Goal: Task Accomplishment & Management: Complete application form

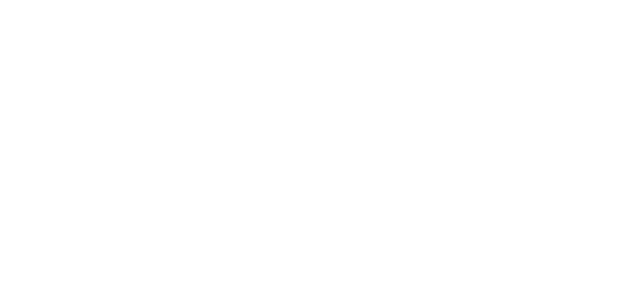
select select "MY"
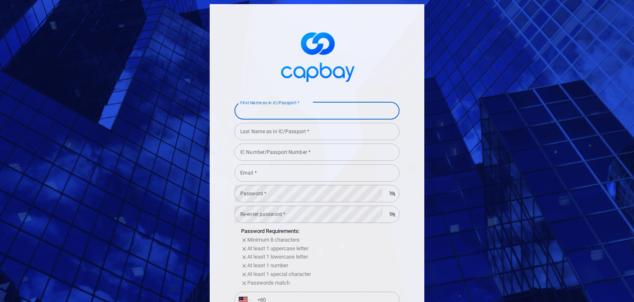
click at [284, 117] on input "First Name as in IC/Passport *" at bounding box center [317, 110] width 165 height 17
type input "[PERSON_NAME]"
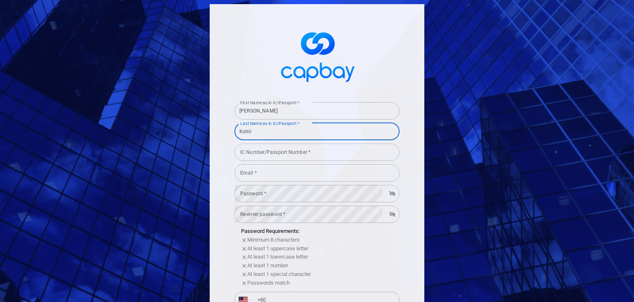
type input "Kohli"
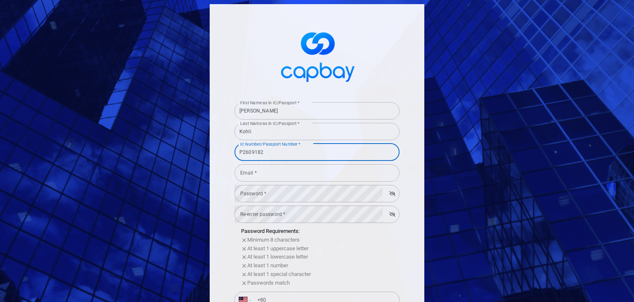
type input "P2609182"
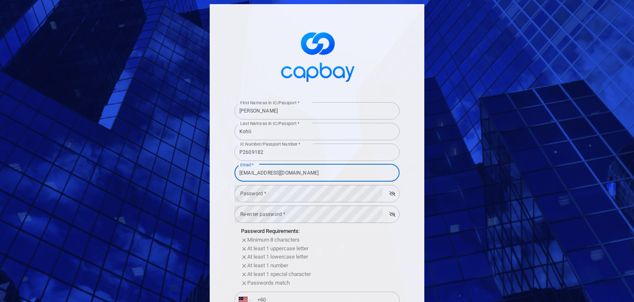
type input "[EMAIL_ADDRESS][DOMAIN_NAME]"
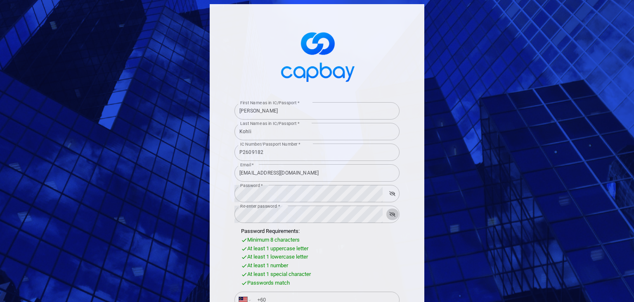
click at [386, 208] on button "button" at bounding box center [392, 214] width 13 height 12
click at [387, 208] on button "button" at bounding box center [393, 214] width 12 height 12
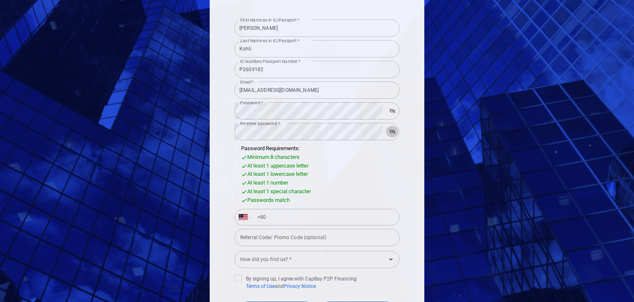
click at [314, 217] on input "+60" at bounding box center [323, 216] width 143 height 13
type input "[PHONE_NUMBER]"
click at [389, 260] on icon "Open" at bounding box center [391, 259] width 10 height 10
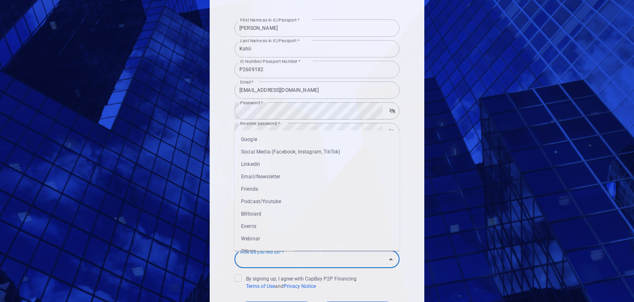
click at [265, 141] on li "Google" at bounding box center [317, 139] width 165 height 12
type input "Google"
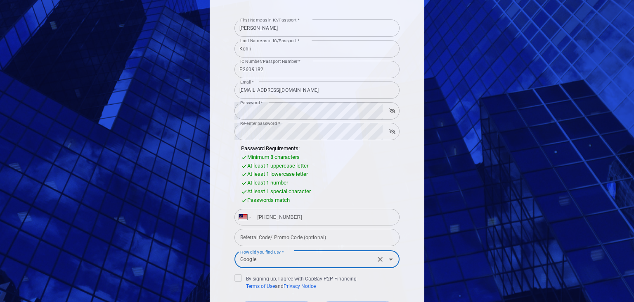
scroll to position [156, 0]
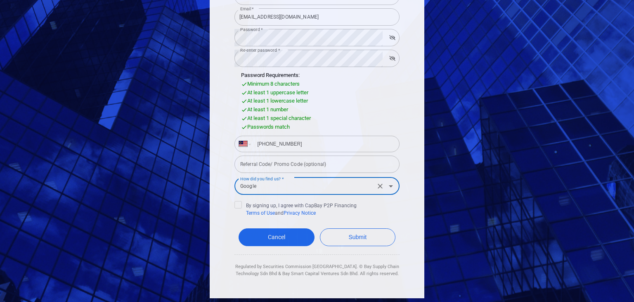
click at [235, 202] on icon at bounding box center [238, 203] width 7 height 7
click at [0, 0] on input "By signing up, I agree with CapBay P2P Financing Terms of Use and Privacy Notice" at bounding box center [0, 0] width 0 height 0
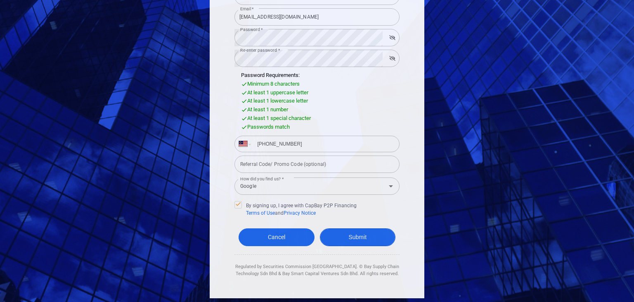
click at [359, 237] on button "Submit" at bounding box center [358, 237] width 76 height 18
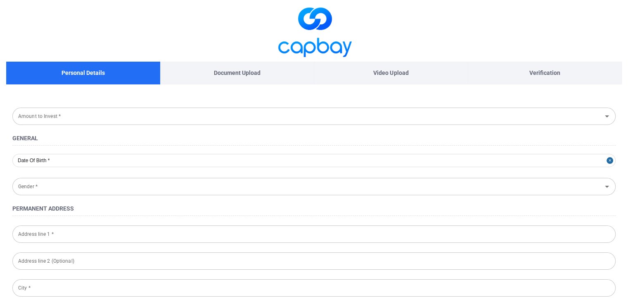
type input "Passport"
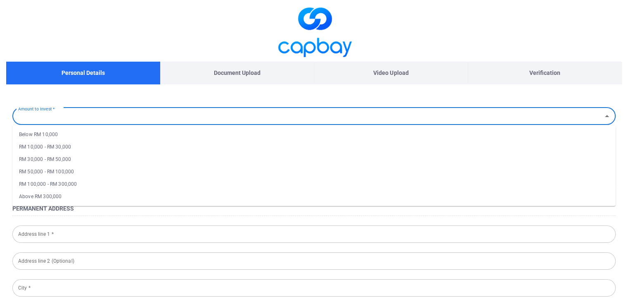
click at [157, 114] on input "Amount to Invest *" at bounding box center [307, 115] width 585 height 15
click at [78, 147] on li "RM 10,000 - RM 30,000" at bounding box center [314, 146] width 604 height 12
type input "RM 10,000 - RM 30,000"
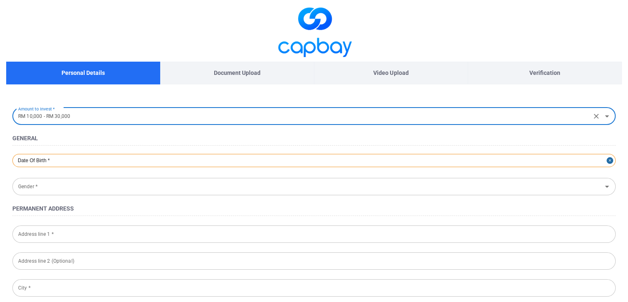
click at [86, 165] on div at bounding box center [314, 160] width 604 height 13
select select "7"
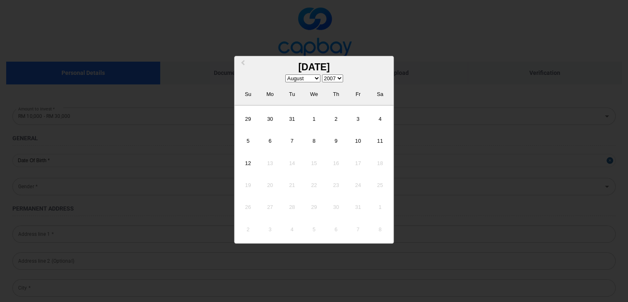
click at [333, 75] on select "1900 1901 1902 1903 1904 1905 1906 1907 1908 1909 1910 1911 1912 1913 1914 1915…" at bounding box center [332, 78] width 21 height 8
select select "1987"
click at [325, 74] on select "1900 1901 1902 1903 1904 1905 1906 1907 1908 1909 1910 1911 1912 1913 1914 1915…" at bounding box center [332, 78] width 21 height 8
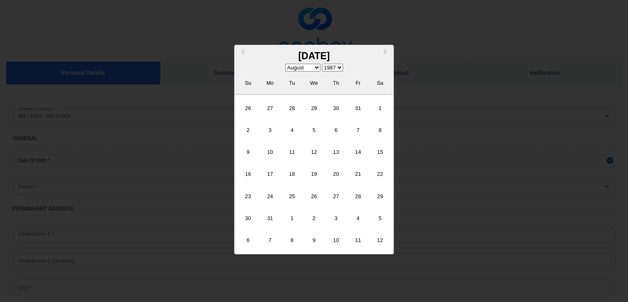
click at [315, 67] on select "January February March April May June July August September October November De…" at bounding box center [302, 68] width 35 height 8
select select "8"
click at [288, 71] on select "January February March April May June July August September October November De…" at bounding box center [302, 68] width 35 height 8
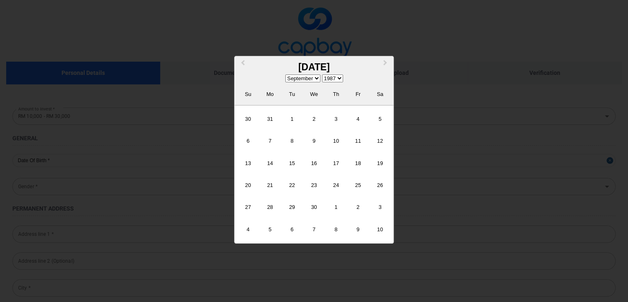
click at [299, 191] on div "22" at bounding box center [292, 185] width 20 height 20
type input "[DATE]"
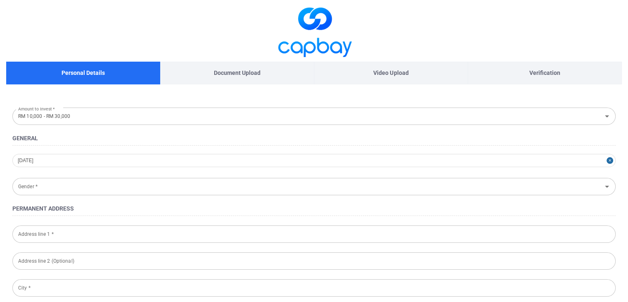
click at [79, 181] on input "Gender *" at bounding box center [307, 185] width 585 height 15
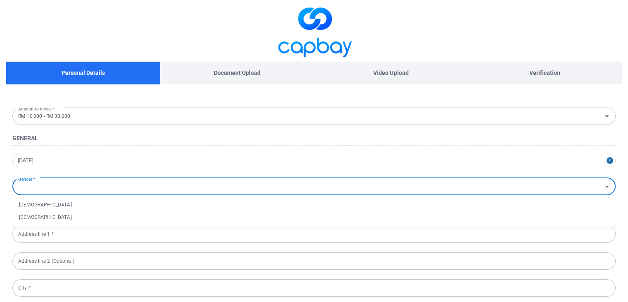
click at [60, 204] on li "[DEMOGRAPHIC_DATA]" at bounding box center [314, 204] width 604 height 12
type input "[DEMOGRAPHIC_DATA]"
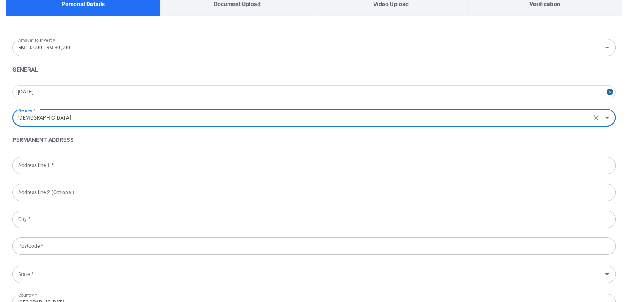
scroll to position [83, 0]
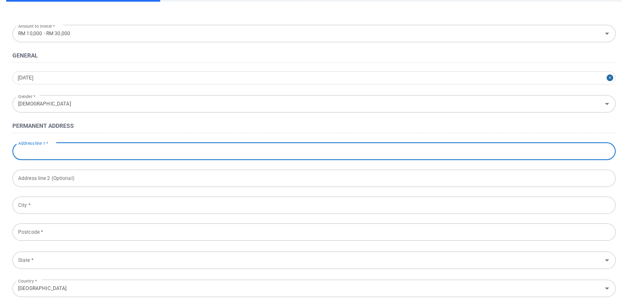
click at [71, 149] on input "Address line 1 *" at bounding box center [314, 151] width 604 height 17
type input "B-17-[GEOGRAPHIC_DATA][PERSON_NAME][STREET_ADDRESS]"
type input "[GEOGRAPHIC_DATA]"
type input "47301"
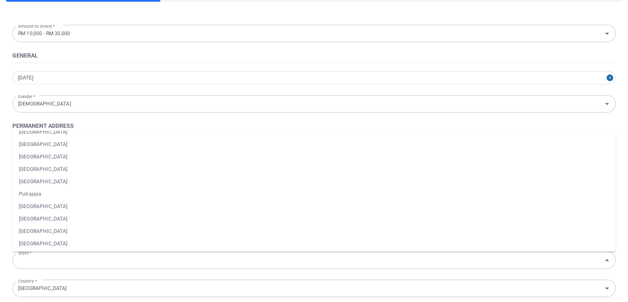
click at [32, 228] on li "[GEOGRAPHIC_DATA]" at bounding box center [314, 231] width 604 height 12
type input "[GEOGRAPHIC_DATA]"
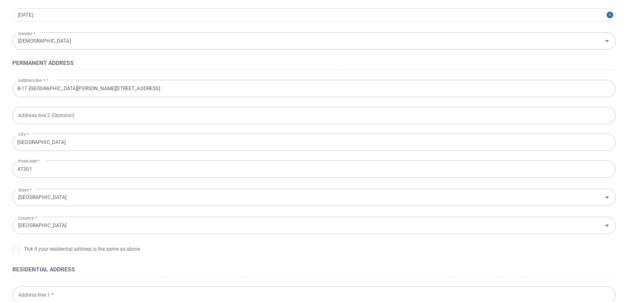
scroll to position [165, 0]
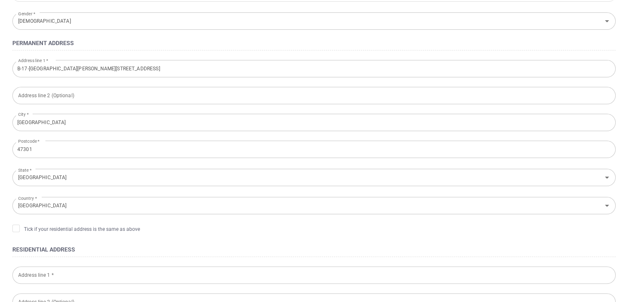
click at [203, 240] on form "Amount to Invest * RM 10,000 - RM 30,000 Amount to Invest * General [DATE] Gend…" at bounding box center [314, 255] width 616 height 630
click at [20, 230] on span "Tick if your residential address is the same as above" at bounding box center [76, 228] width 128 height 8
click at [0, 0] on input "Tick if your residential address is the same as above" at bounding box center [0, 0] width 0 height 0
click at [126, 238] on form "Amount to Invest * RM 10,000 - RM 30,000 Amount to Invest * General [DATE] Gend…" at bounding box center [314, 163] width 616 height 446
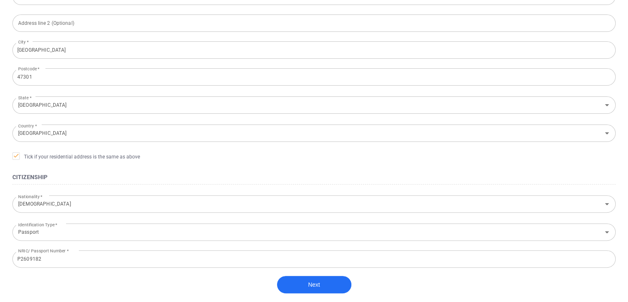
scroll to position [248, 0]
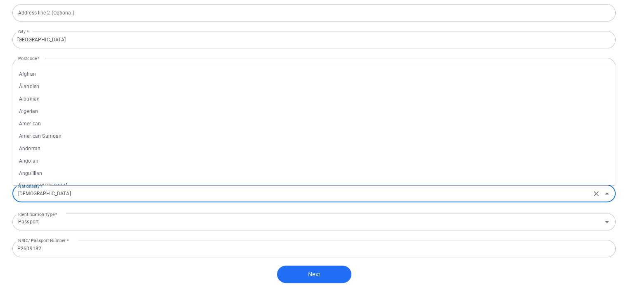
click at [124, 191] on input "[DEMOGRAPHIC_DATA]" at bounding box center [302, 192] width 574 height 15
click at [32, 162] on li "[DEMOGRAPHIC_DATA]" at bounding box center [314, 162] width 604 height 12
type input "[DEMOGRAPHIC_DATA]"
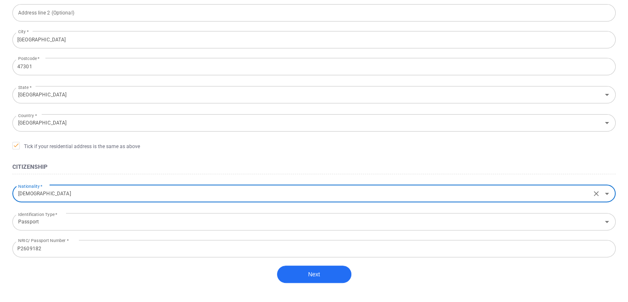
click at [92, 276] on div "Next" at bounding box center [314, 278] width 604 height 26
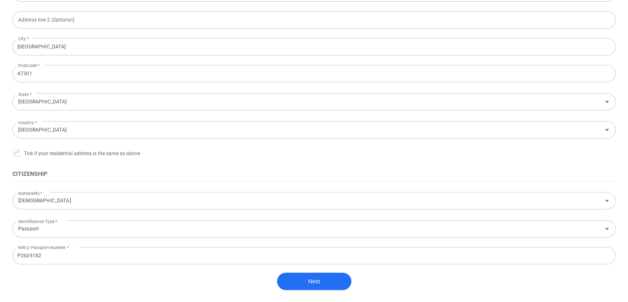
scroll to position [248, 0]
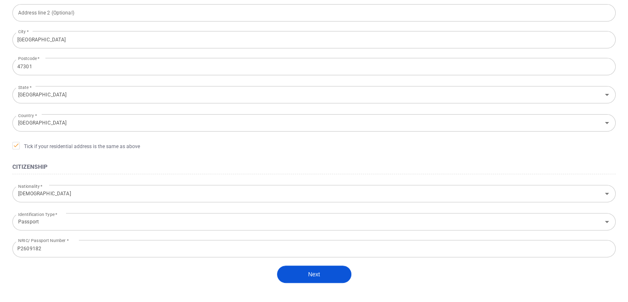
click at [329, 276] on button "Next" at bounding box center [314, 273] width 74 height 17
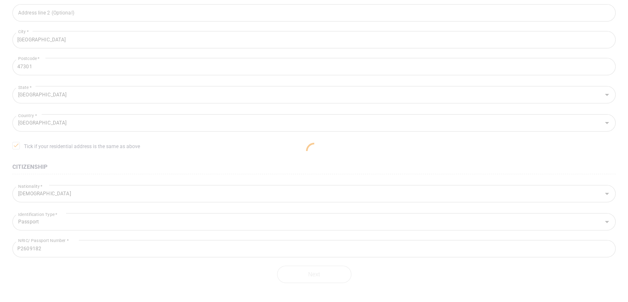
scroll to position [46, 0]
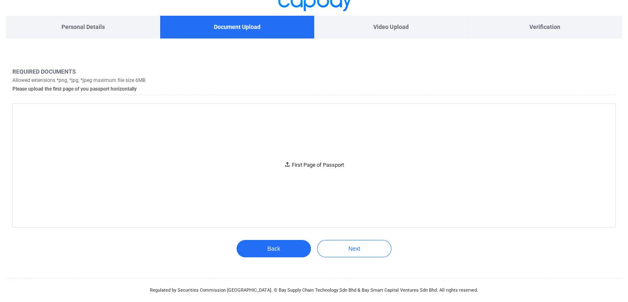
click at [326, 165] on div "First Page of Passport" at bounding box center [314, 165] width 60 height 9
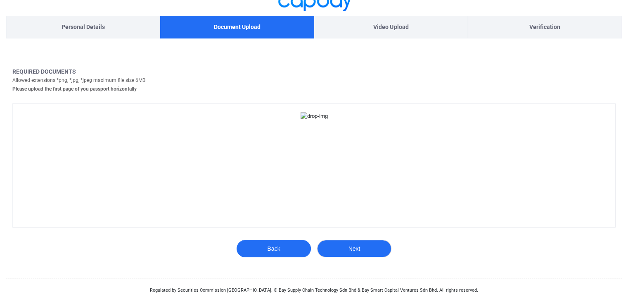
click at [366, 250] on button "Next" at bounding box center [354, 248] width 74 height 17
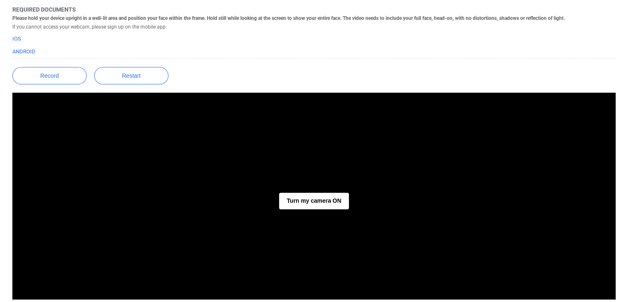
scroll to position [88, 0]
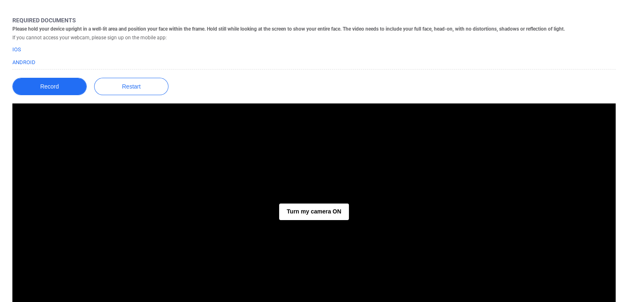
click at [54, 88] on button "Record" at bounding box center [49, 86] width 74 height 17
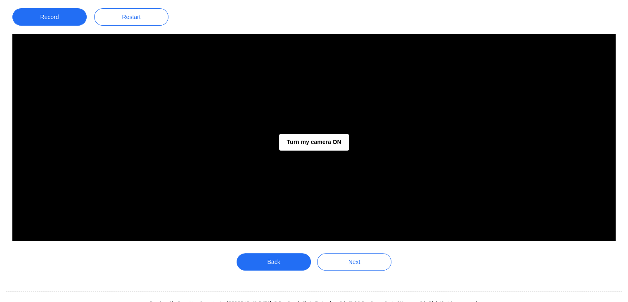
scroll to position [171, 0]
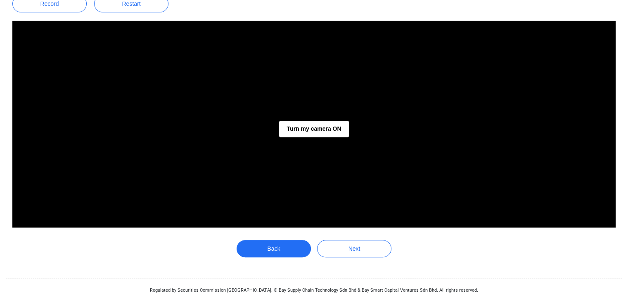
click at [325, 128] on button "Turn my camera ON" at bounding box center [313, 129] width 69 height 17
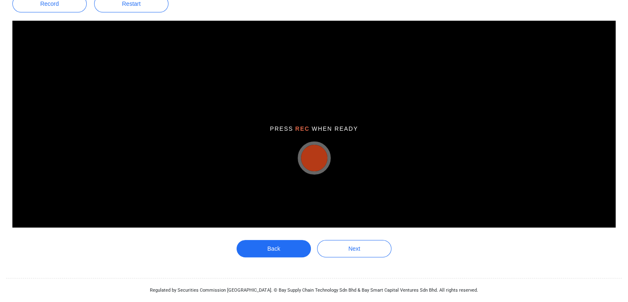
click at [307, 163] on button "button" at bounding box center [314, 158] width 26 height 26
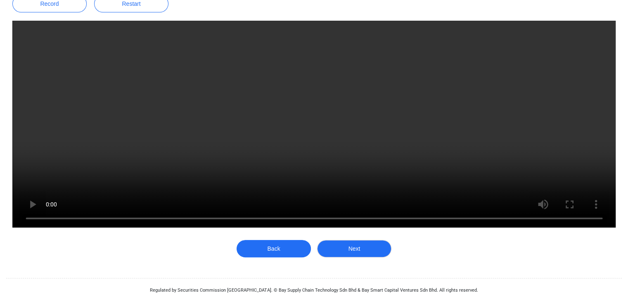
click at [349, 249] on button "Next" at bounding box center [354, 248] width 74 height 17
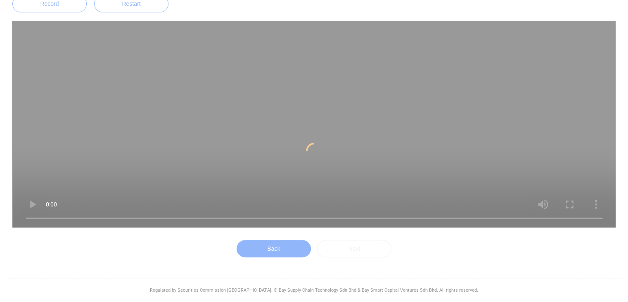
scroll to position [0, 0]
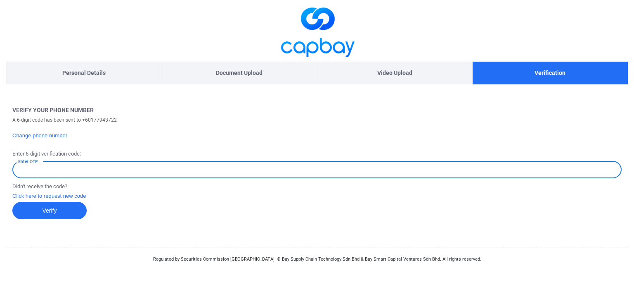
click at [97, 173] on input "Enter OTP" at bounding box center [317, 169] width 610 height 17
type input "103809"
click at [64, 211] on button "Verify" at bounding box center [49, 210] width 74 height 17
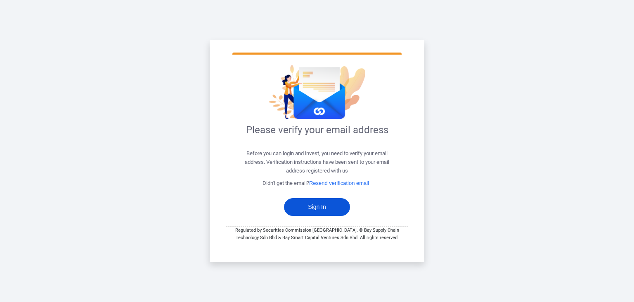
click at [300, 206] on button "Sign In" at bounding box center [317, 207] width 66 height 18
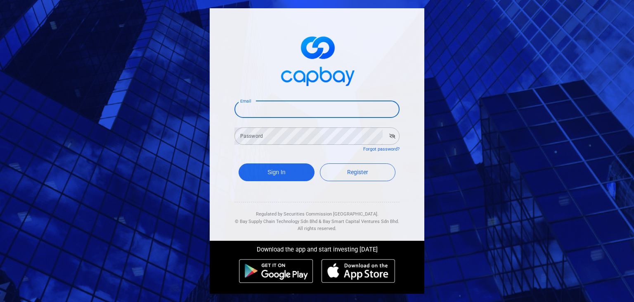
click at [297, 114] on input "Email" at bounding box center [317, 108] width 165 height 17
type input "[EMAIL_ADDRESS][DOMAIN_NAME]"
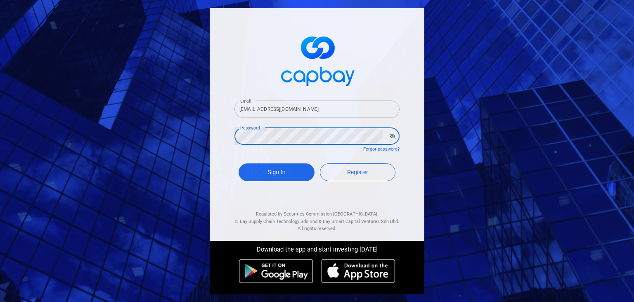
click at [239, 163] on button "Sign In" at bounding box center [277, 172] width 76 height 18
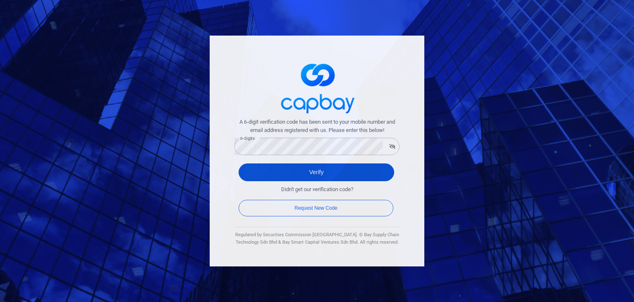
click at [310, 174] on button "Verify" at bounding box center [317, 172] width 156 height 18
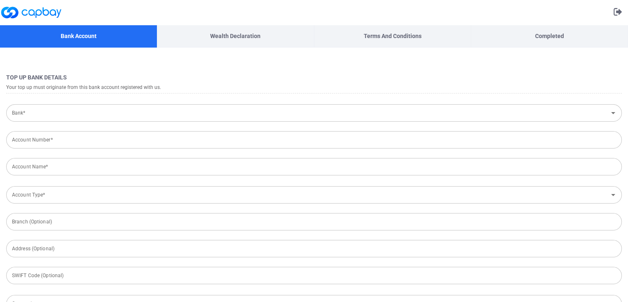
type input "[GEOGRAPHIC_DATA]"
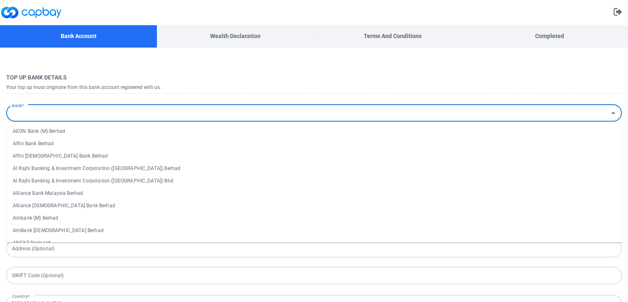
click at [134, 116] on input "Bank*" at bounding box center [307, 112] width 597 height 15
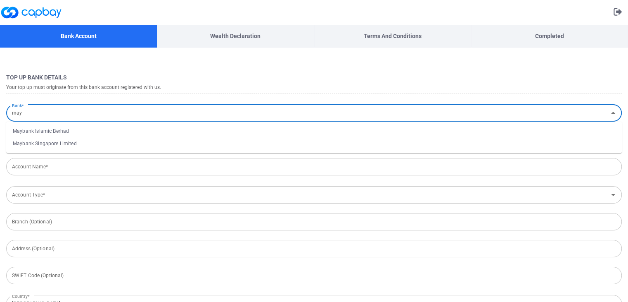
click at [68, 130] on li "Maybank Islamic Berhad" at bounding box center [314, 131] width 616 height 12
click at [78, 134] on input "Account Number*" at bounding box center [314, 139] width 616 height 17
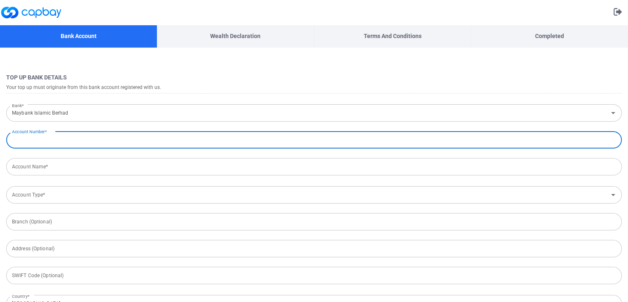
click at [99, 116] on input "Maybank Islamic Berhad" at bounding box center [307, 112] width 597 height 15
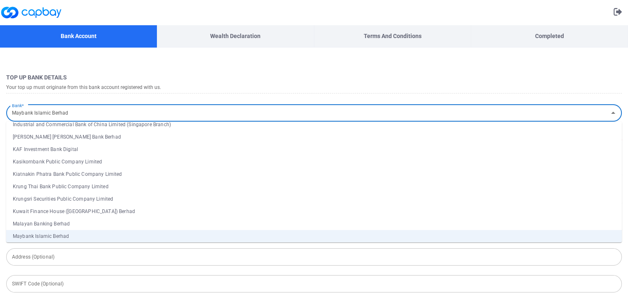
scroll to position [746, 0]
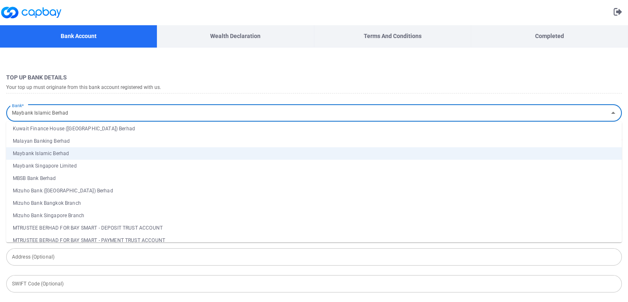
click at [35, 138] on li "Malayan Banking Berhad" at bounding box center [314, 141] width 616 height 12
type input "Malayan Banking Berhad"
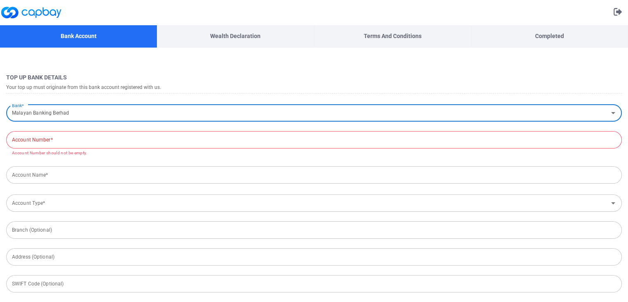
click at [245, 150] on p "Account Number should not be empty." at bounding box center [314, 153] width 604 height 7
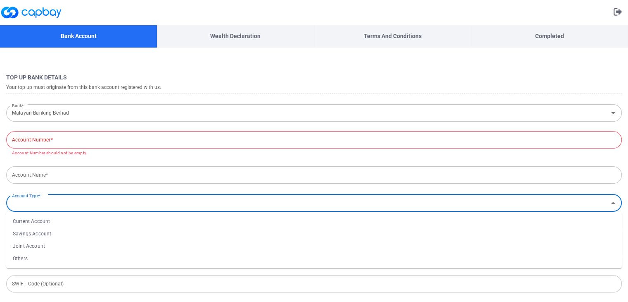
click at [155, 206] on input "Account Type*" at bounding box center [307, 202] width 597 height 15
click at [111, 233] on li "Savings Account" at bounding box center [314, 233] width 616 height 12
type input "Savings Account"
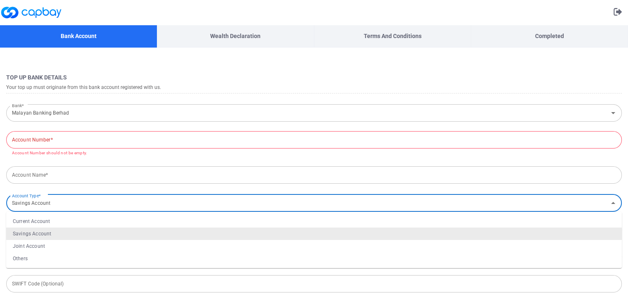
click at [87, 204] on input "Savings Account" at bounding box center [307, 202] width 597 height 15
click at [50, 233] on li "Savings Account" at bounding box center [314, 233] width 616 height 12
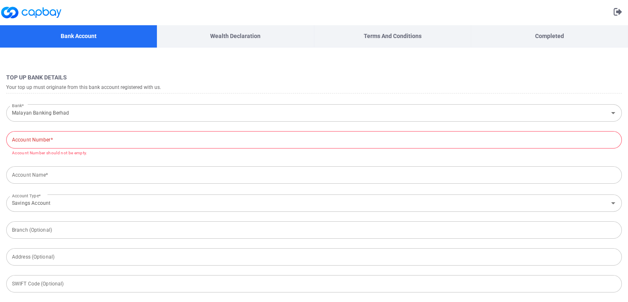
click at [81, 186] on form "Top Up Bank Details Your top up must originate from this bank account registere…" at bounding box center [314, 263] width 628 height 390
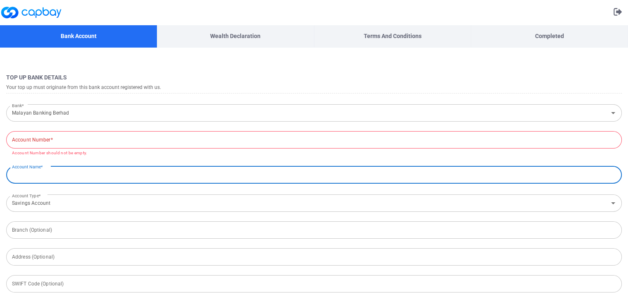
click at [81, 174] on input "Account Name*" at bounding box center [314, 174] width 616 height 17
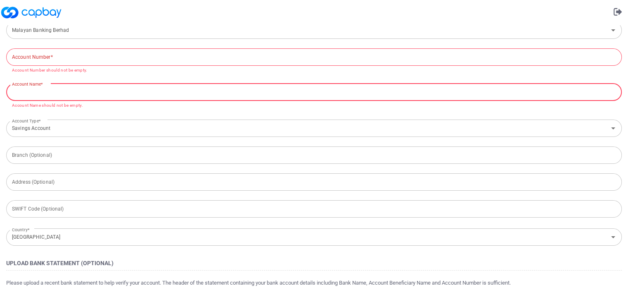
scroll to position [0, 0]
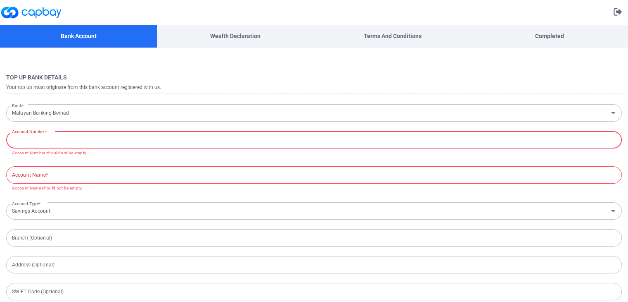
click at [133, 138] on input "Account Number*" at bounding box center [314, 139] width 616 height 17
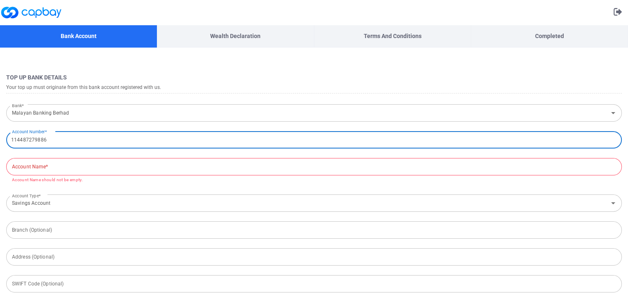
type input "114487279886"
click at [133, 171] on input "Account Name*" at bounding box center [314, 166] width 616 height 17
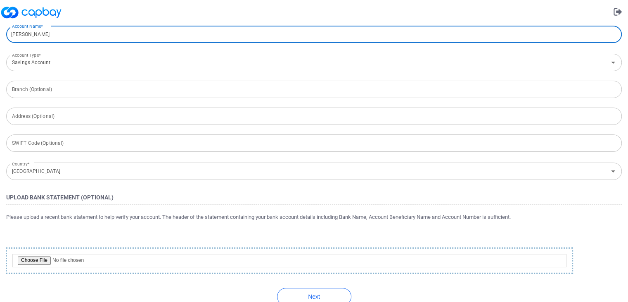
scroll to position [148, 0]
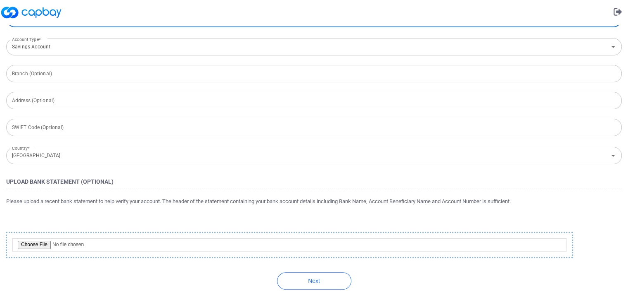
type input "[PERSON_NAME]"
click at [307, 281] on button "Next" at bounding box center [314, 280] width 74 height 17
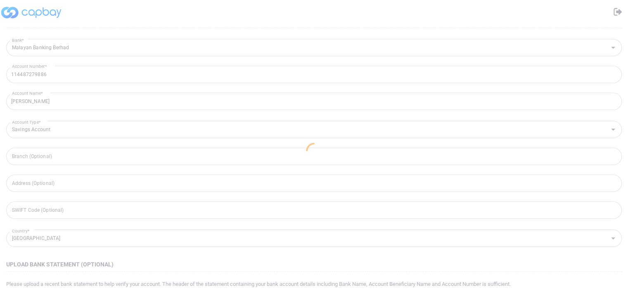
scroll to position [0, 0]
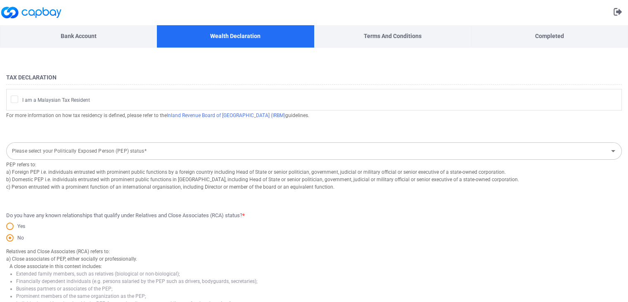
click at [12, 97] on icon at bounding box center [14, 98] width 7 height 7
click at [0, 0] on input "I am a Malaysian Tax Resident" at bounding box center [0, 0] width 0 height 0
click at [133, 152] on input "Please select your Politically Exposed Person (PEP) status*" at bounding box center [307, 150] width 597 height 15
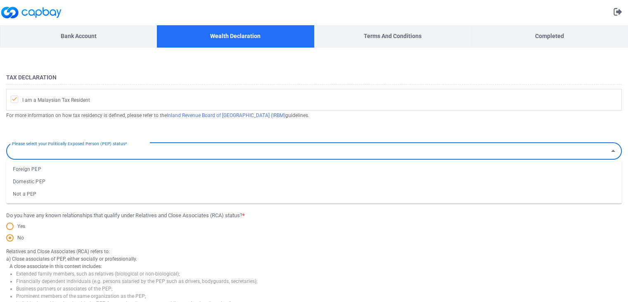
click at [64, 194] on li "Not a PEP" at bounding box center [314, 194] width 616 height 12
type input "Not a PEP"
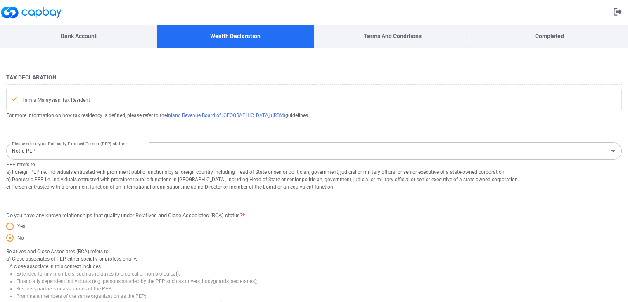
click at [101, 194] on div "PEP refers to: a) Foreign PEP i.e. individuals entrusted with prominent public …" at bounding box center [314, 180] width 616 height 43
click at [284, 212] on div "Do you have any known relationships that qualify under Relatives and Close Asso…" at bounding box center [314, 227] width 616 height 33
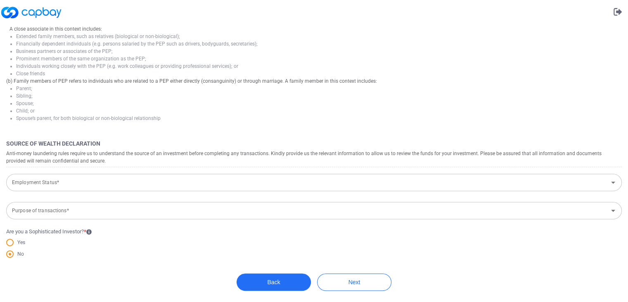
scroll to position [238, 0]
click at [125, 179] on input "Employment Status*" at bounding box center [307, 181] width 597 height 15
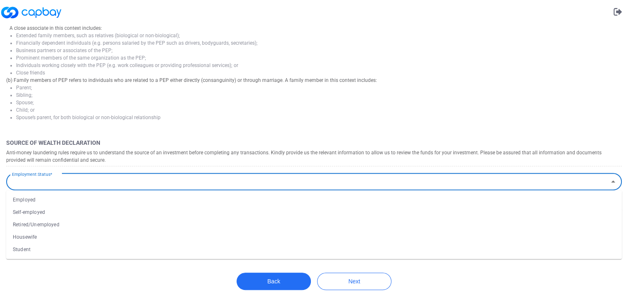
click at [50, 199] on li "Employed" at bounding box center [314, 199] width 616 height 12
type input "Employed"
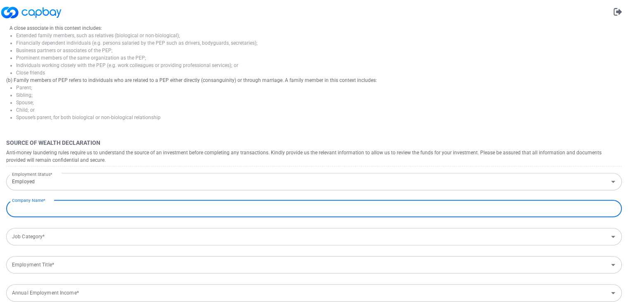
click at [94, 206] on input "text" at bounding box center [314, 208] width 616 height 17
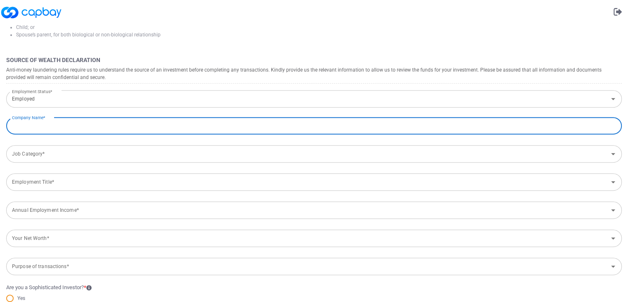
scroll to position [378, 0]
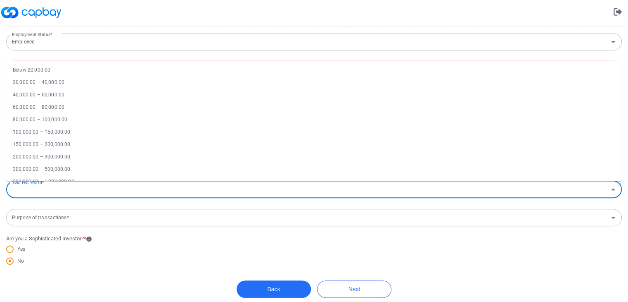
click at [116, 187] on input "Your Net Worth*" at bounding box center [307, 188] width 597 height 15
click at [55, 79] on li "20,000.00 – 40,000.00" at bounding box center [314, 82] width 616 height 12
type input "20,000.00 – 40,000.00"
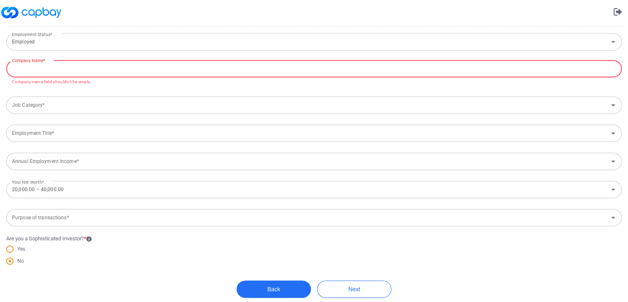
click at [91, 68] on input "text" at bounding box center [314, 68] width 616 height 17
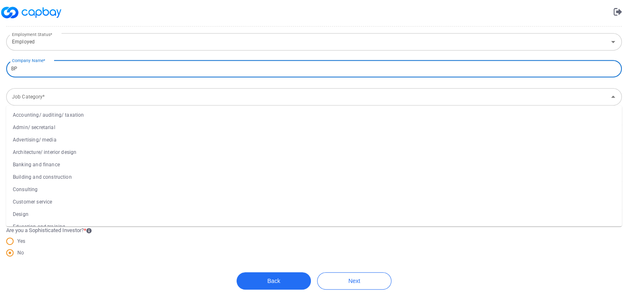
click at [88, 105] on div "Job Category* Job Category* Accounting/ auditing/ taxation Admin/ secretarial A…" at bounding box center [314, 96] width 616 height 20
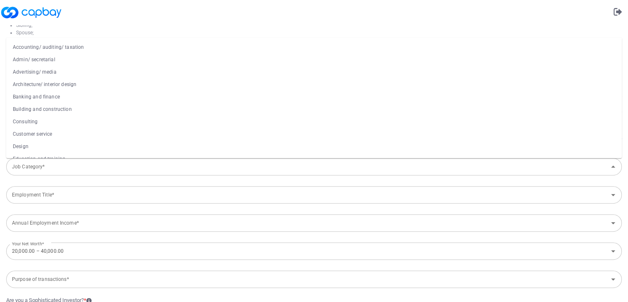
scroll to position [295, 0]
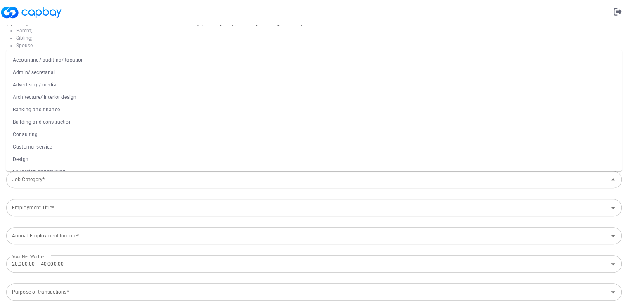
type input "BP"
click at [70, 181] on input "Job Category*" at bounding box center [307, 179] width 597 height 15
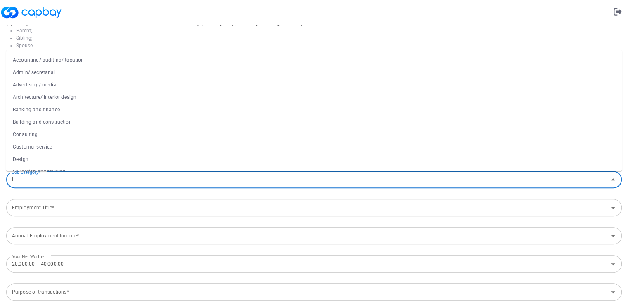
type input "IT"
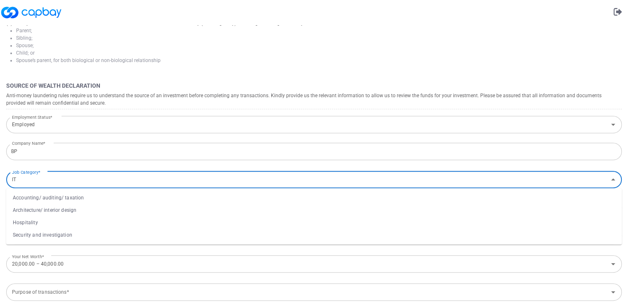
click at [37, 181] on input "IT" at bounding box center [307, 179] width 597 height 15
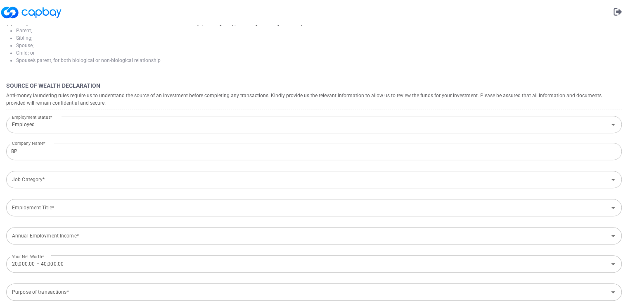
click at [109, 181] on input "Job Category*" at bounding box center [307, 179] width 597 height 15
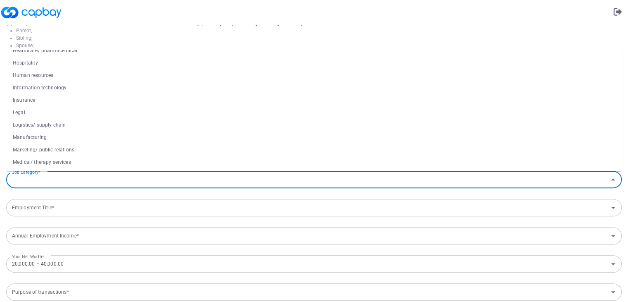
scroll to position [228, 0]
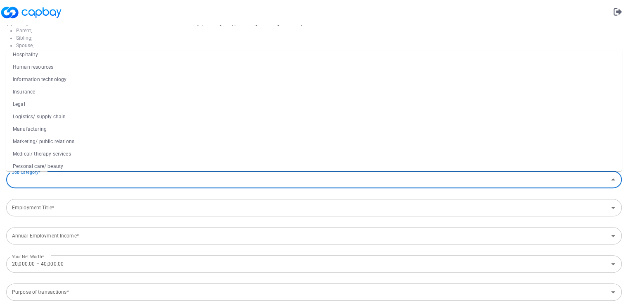
click at [40, 77] on li "Information technology" at bounding box center [314, 80] width 616 height 12
type input "Information technology"
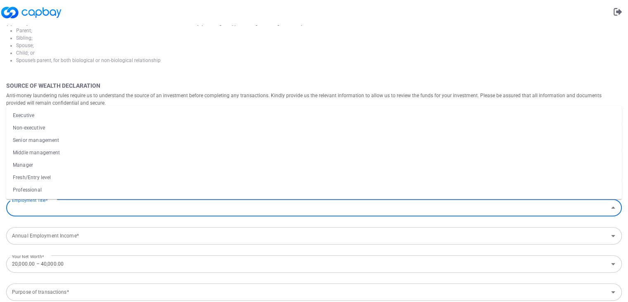
click at [142, 203] on input "Employment Title*" at bounding box center [307, 207] width 597 height 15
click at [35, 189] on li "Professional" at bounding box center [314, 189] width 616 height 12
type input "Professional"
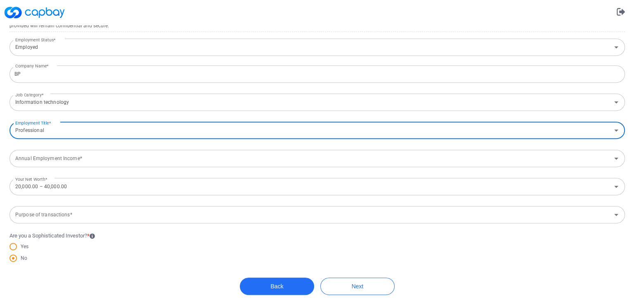
scroll to position [378, 0]
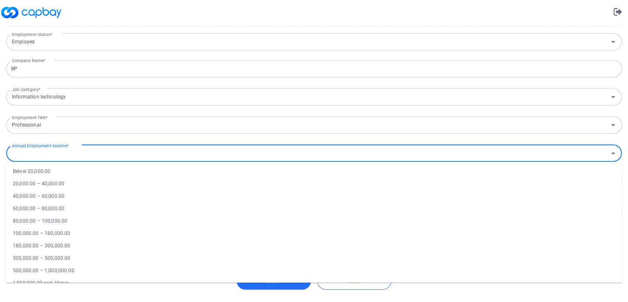
click at [150, 155] on input "Annual Employment Income*" at bounding box center [307, 152] width 597 height 15
click at [60, 217] on li "80,000.00 – 100,000.00" at bounding box center [314, 220] width 616 height 12
type input "80,000.00 – 100,000.00"
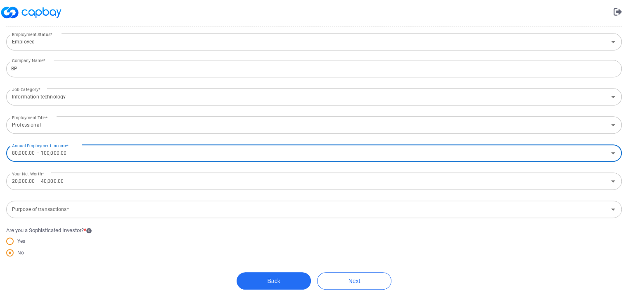
click at [78, 209] on input "Purpose of transactions*" at bounding box center [307, 209] width 597 height 15
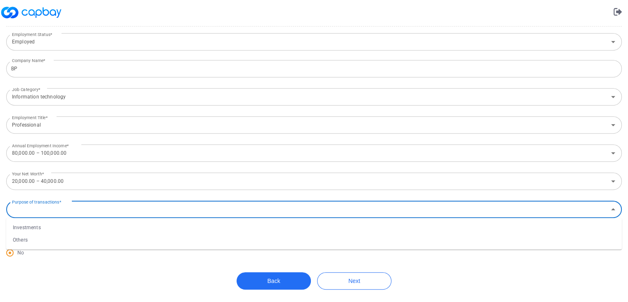
click at [73, 220] on ul "Investments Others" at bounding box center [314, 233] width 616 height 31
click at [74, 223] on li "Investments" at bounding box center [314, 227] width 616 height 12
type input "Investments"
click at [22, 242] on span "Yes" at bounding box center [20, 240] width 12 height 7
click at [0, 0] on input "Yes" at bounding box center [0, 0] width 0 height 0
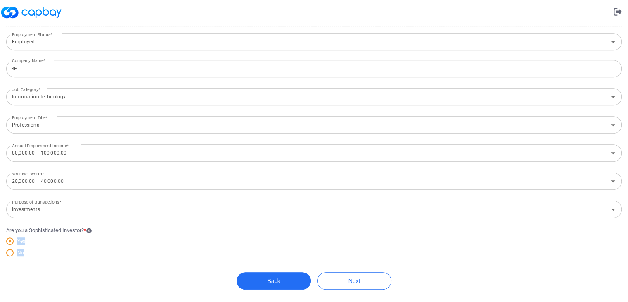
drag, startPoint x: 88, startPoint y: 227, endPoint x: 97, endPoint y: 232, distance: 10.6
click at [84, 250] on div "No" at bounding box center [314, 254] width 616 height 12
drag, startPoint x: 8, startPoint y: 250, endPoint x: 20, endPoint y: 248, distance: 12.2
click at [9, 250] on span at bounding box center [9, 252] width 7 height 7
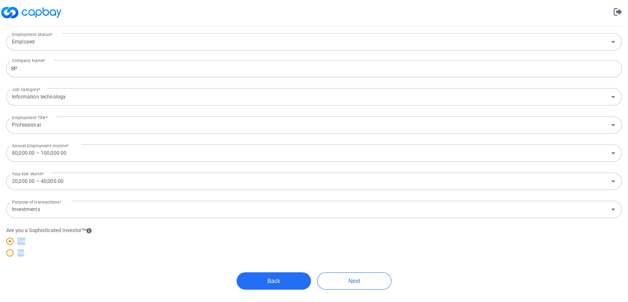
click at [0, 0] on input "No" at bounding box center [0, 0] width 0 height 0
click at [92, 255] on div "No" at bounding box center [314, 254] width 616 height 12
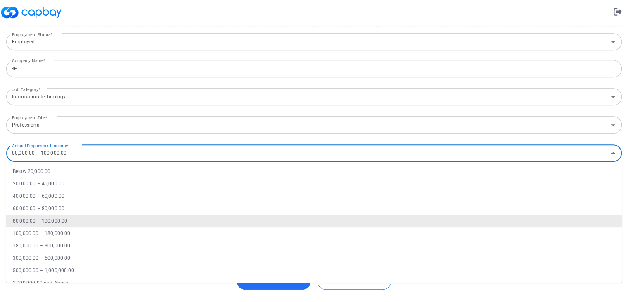
click at [76, 149] on input "80,000.00 – 100,000.00" at bounding box center [307, 152] width 597 height 15
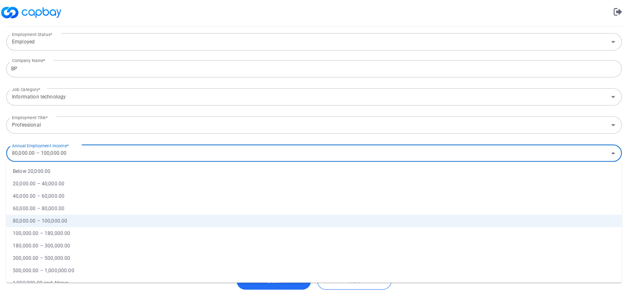
click at [71, 231] on li "100,000.00 – 180,000.00" at bounding box center [314, 233] width 616 height 12
type input "100,000.00 – 180,000.00"
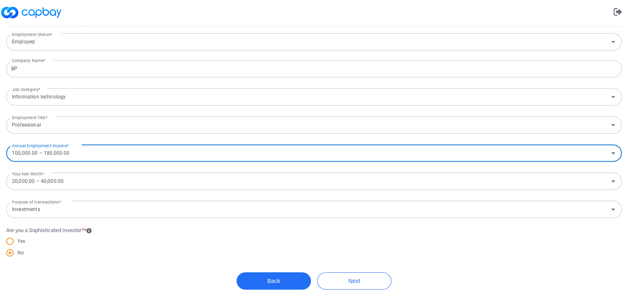
click at [95, 257] on div "No" at bounding box center [314, 254] width 616 height 12
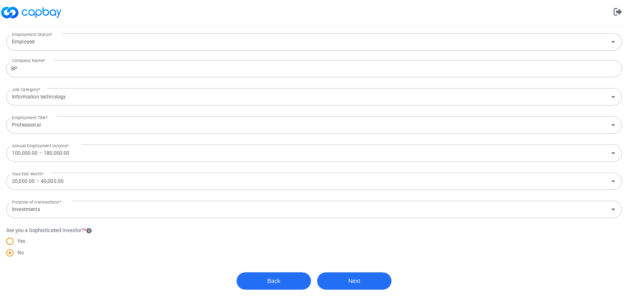
click at [340, 285] on button "Next" at bounding box center [354, 280] width 74 height 17
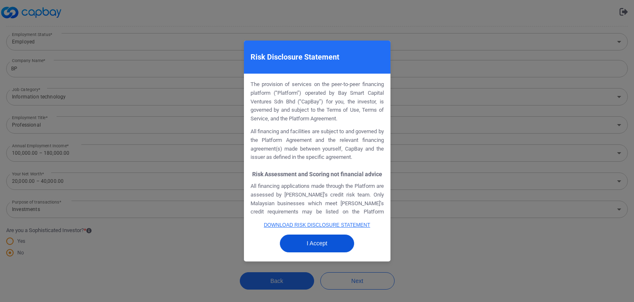
click at [329, 244] on button "I Accept" at bounding box center [317, 243] width 74 height 18
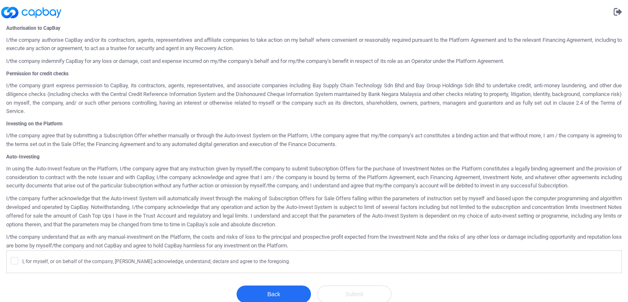
scroll to position [393, 0]
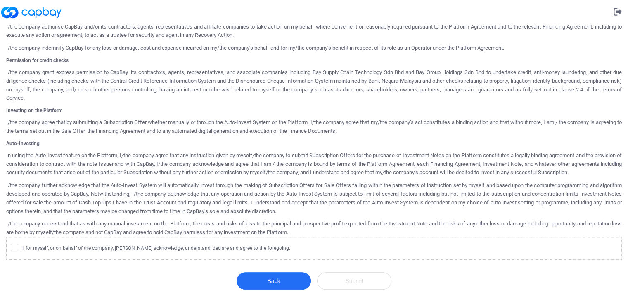
click at [12, 245] on icon at bounding box center [14, 246] width 7 height 7
click at [0, 0] on input "I, for myself, or on behalf of the company, [PERSON_NAME] acknowledge, understa…" at bounding box center [0, 0] width 0 height 0
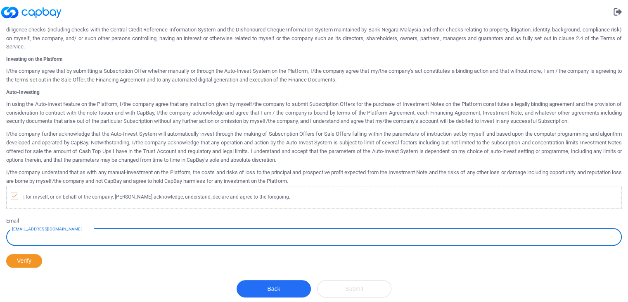
scroll to position [452, 0]
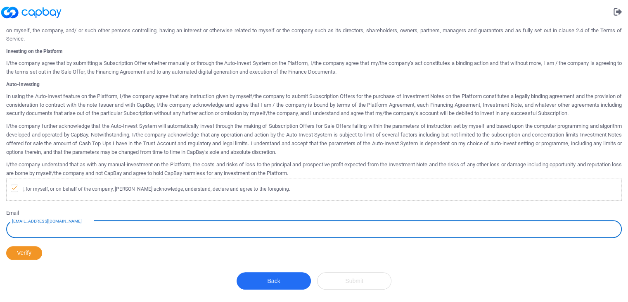
click at [109, 228] on input "[EMAIL_ADDRESS][DOMAIN_NAME]" at bounding box center [314, 228] width 616 height 17
type input "[EMAIL_ADDRESS][DOMAIN_NAME]"
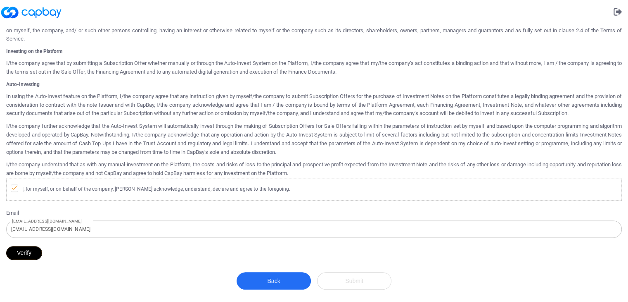
click at [32, 254] on button "Verify" at bounding box center [24, 253] width 36 height 14
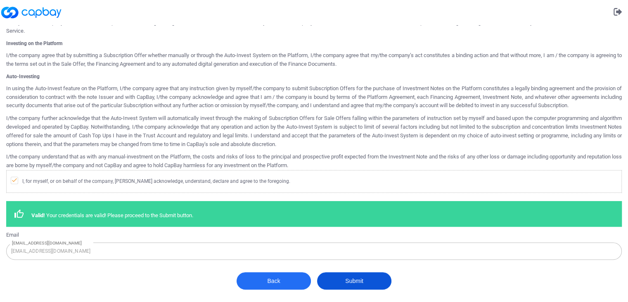
click at [342, 283] on button "Submit" at bounding box center [354, 280] width 74 height 17
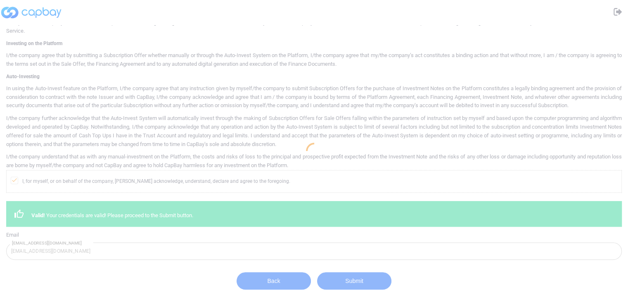
scroll to position [0, 0]
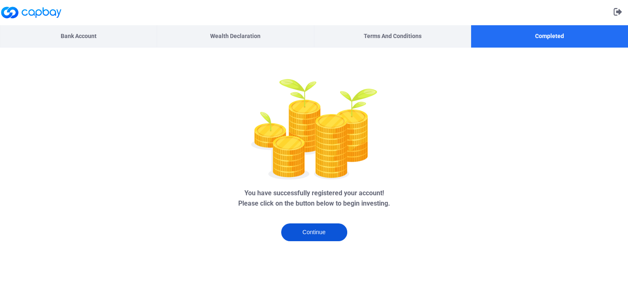
click at [322, 232] on button "Continue" at bounding box center [314, 232] width 66 height 18
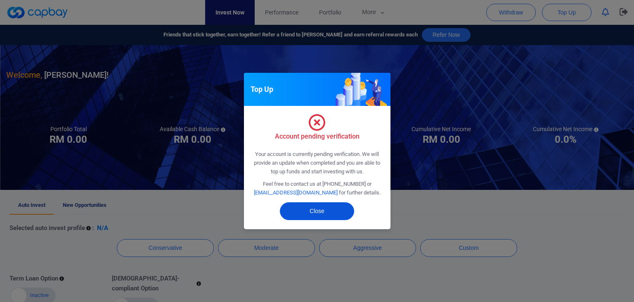
click at [336, 216] on button "Close" at bounding box center [317, 211] width 74 height 18
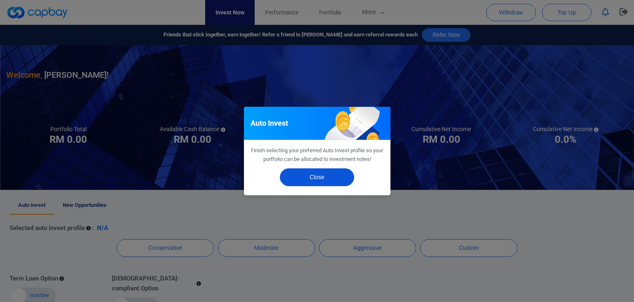
click at [335, 173] on button "Close" at bounding box center [317, 177] width 74 height 18
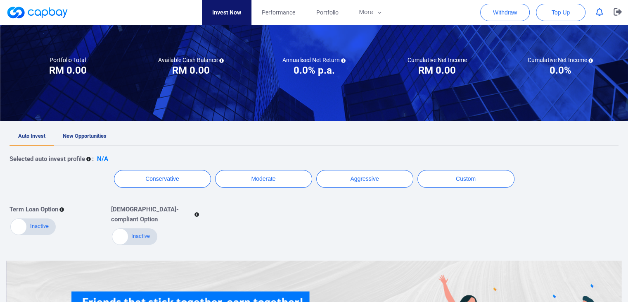
scroll to position [83, 0]
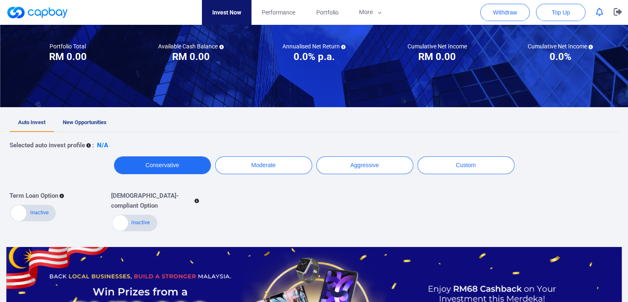
click at [143, 171] on button "Conservative" at bounding box center [162, 165] width 97 height 18
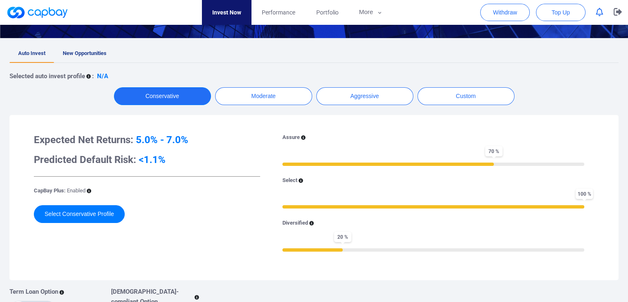
scroll to position [165, 0]
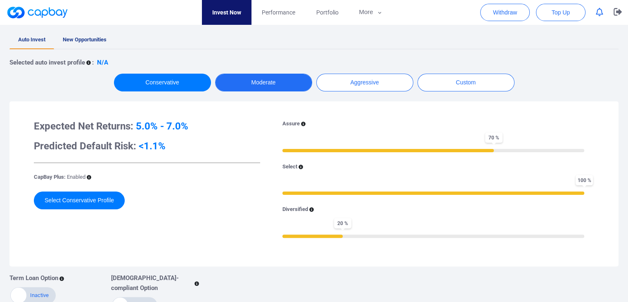
click at [266, 78] on button "Moderate" at bounding box center [263, 83] width 97 height 18
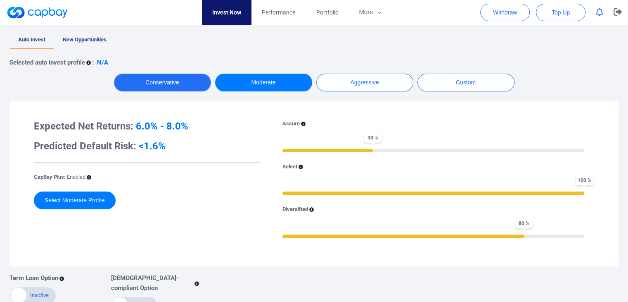
click at [157, 82] on button "Conservative" at bounding box center [162, 83] width 97 height 18
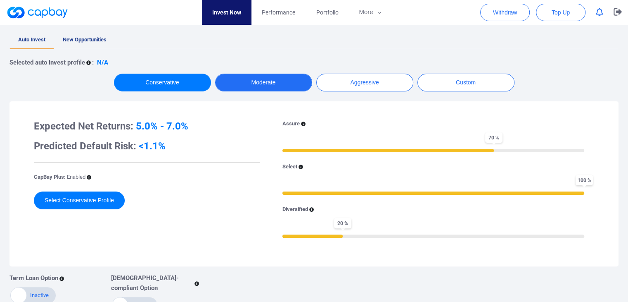
click at [275, 80] on button "Moderate" at bounding box center [263, 83] width 97 height 18
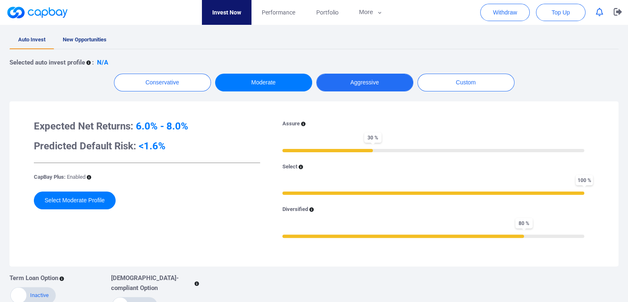
click at [367, 81] on button "Aggressive" at bounding box center [364, 83] width 97 height 18
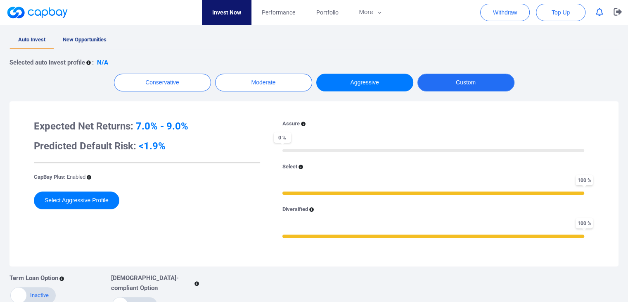
click at [444, 82] on button "Custom" at bounding box center [466, 83] width 97 height 18
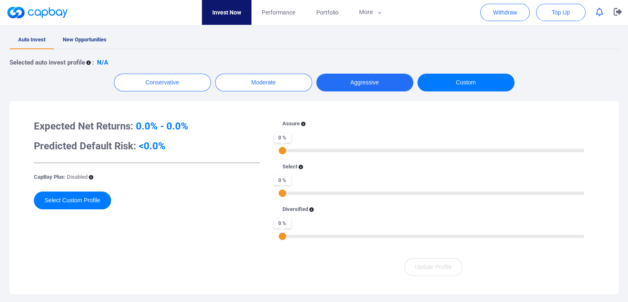
click at [358, 88] on button "Aggressive" at bounding box center [364, 83] width 97 height 18
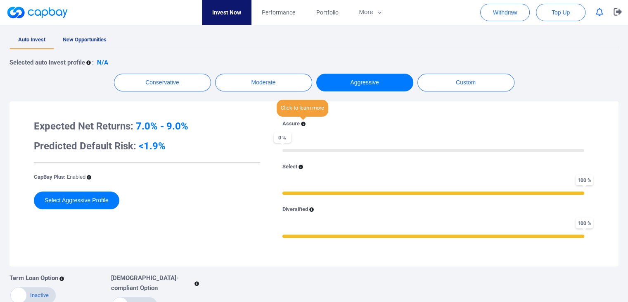
click at [301, 121] on icon at bounding box center [303, 123] width 5 height 5
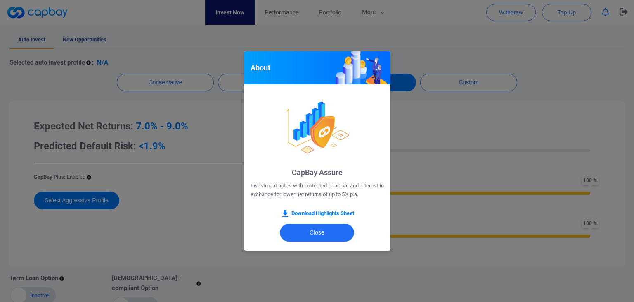
click at [420, 119] on div "About CapBay Assure Investment notes with protected principal and interest in e…" at bounding box center [317, 151] width 634 height 302
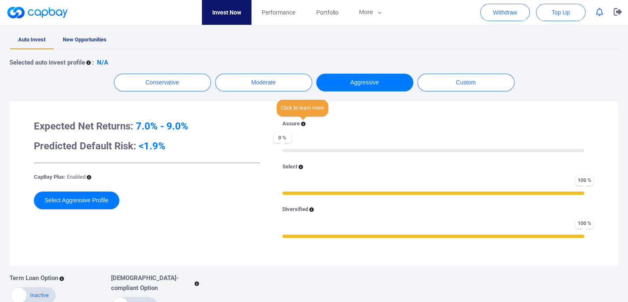
click at [303, 125] on icon at bounding box center [303, 123] width 5 height 5
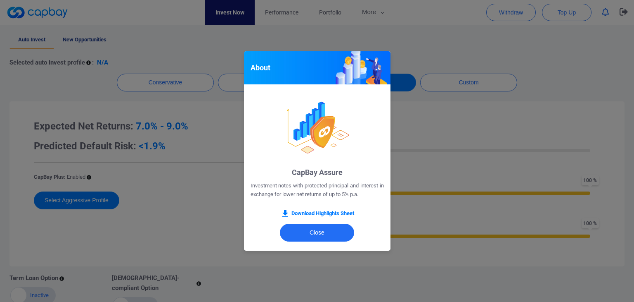
click at [444, 119] on div "About CapBay Assure Investment notes with protected principal and interest in e…" at bounding box center [317, 151] width 634 height 302
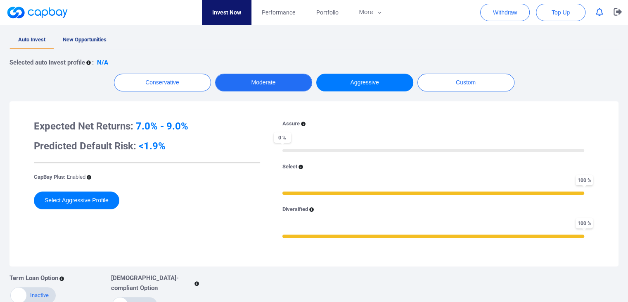
click at [288, 86] on button "Moderate" at bounding box center [263, 83] width 97 height 18
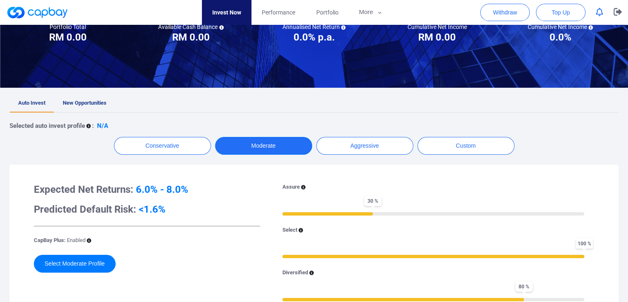
scroll to position [83, 0]
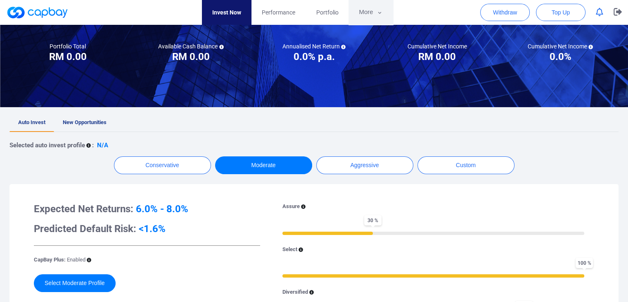
click at [374, 15] on button "More" at bounding box center [371, 12] width 44 height 25
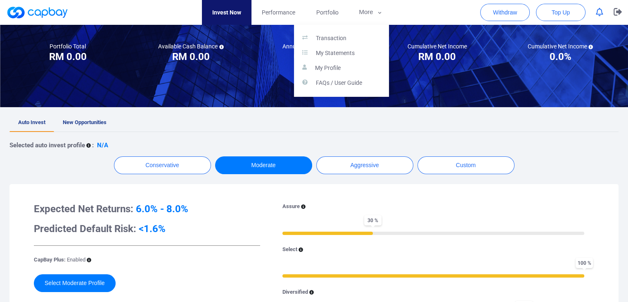
click at [325, 68] on p "My Profile" at bounding box center [328, 67] width 26 height 7
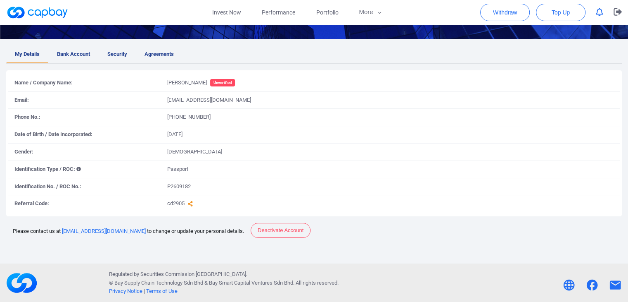
scroll to position [48, 0]
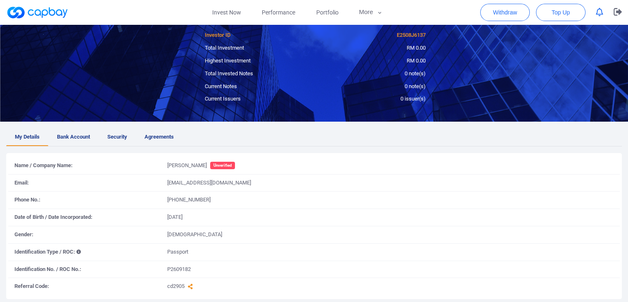
click at [61, 135] on span "Bank Account" at bounding box center [73, 137] width 33 height 9
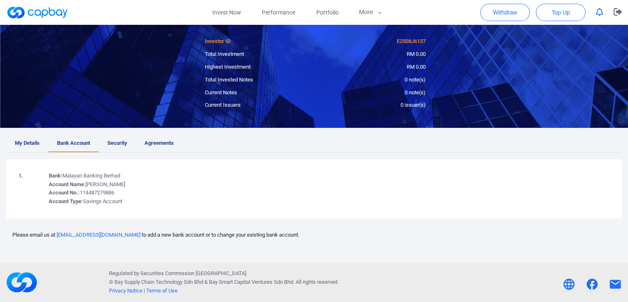
scroll to position [41, 0]
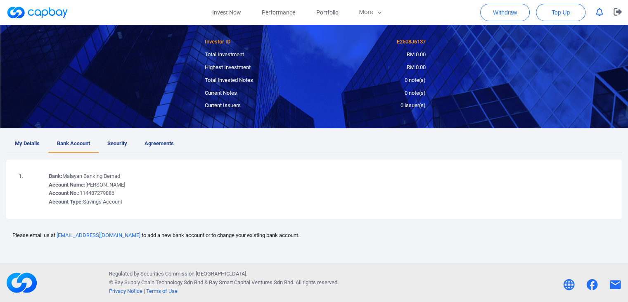
click at [124, 147] on span "Security" at bounding box center [117, 143] width 20 height 9
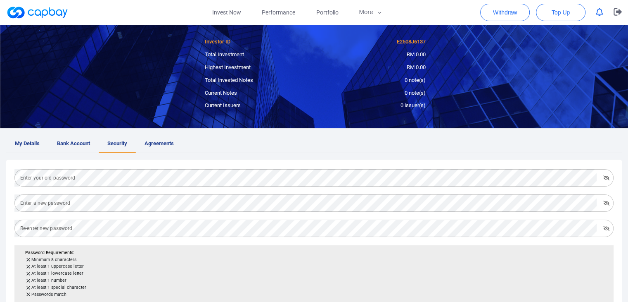
scroll to position [48, 0]
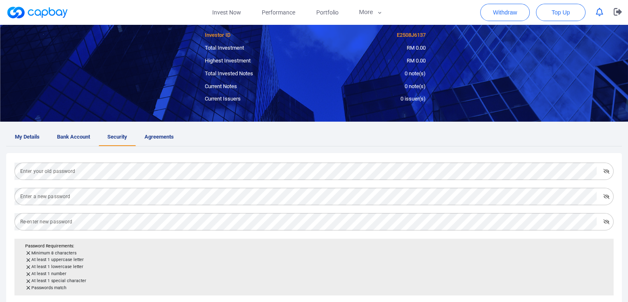
click at [158, 138] on span "Agreements" at bounding box center [159, 137] width 29 height 9
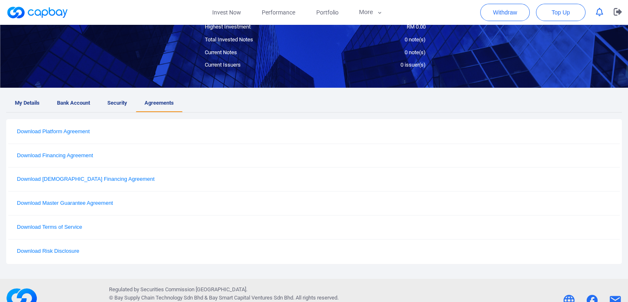
scroll to position [97, 0]
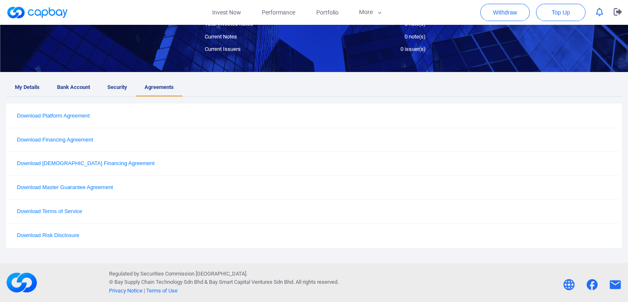
click at [44, 84] on link "My Details" at bounding box center [27, 87] width 42 height 18
